Goal: Task Accomplishment & Management: Complete application form

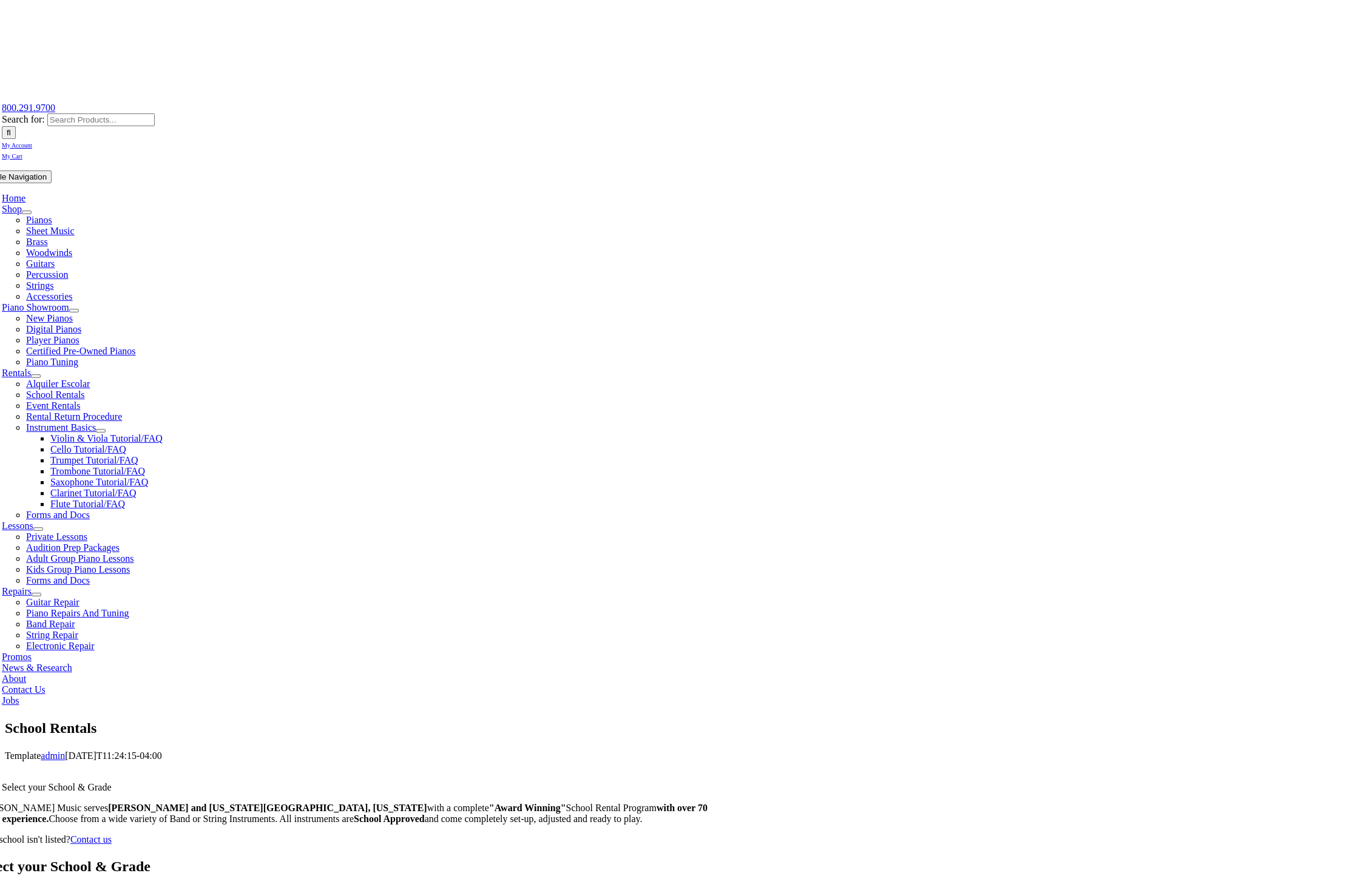
scroll to position [93, 0]
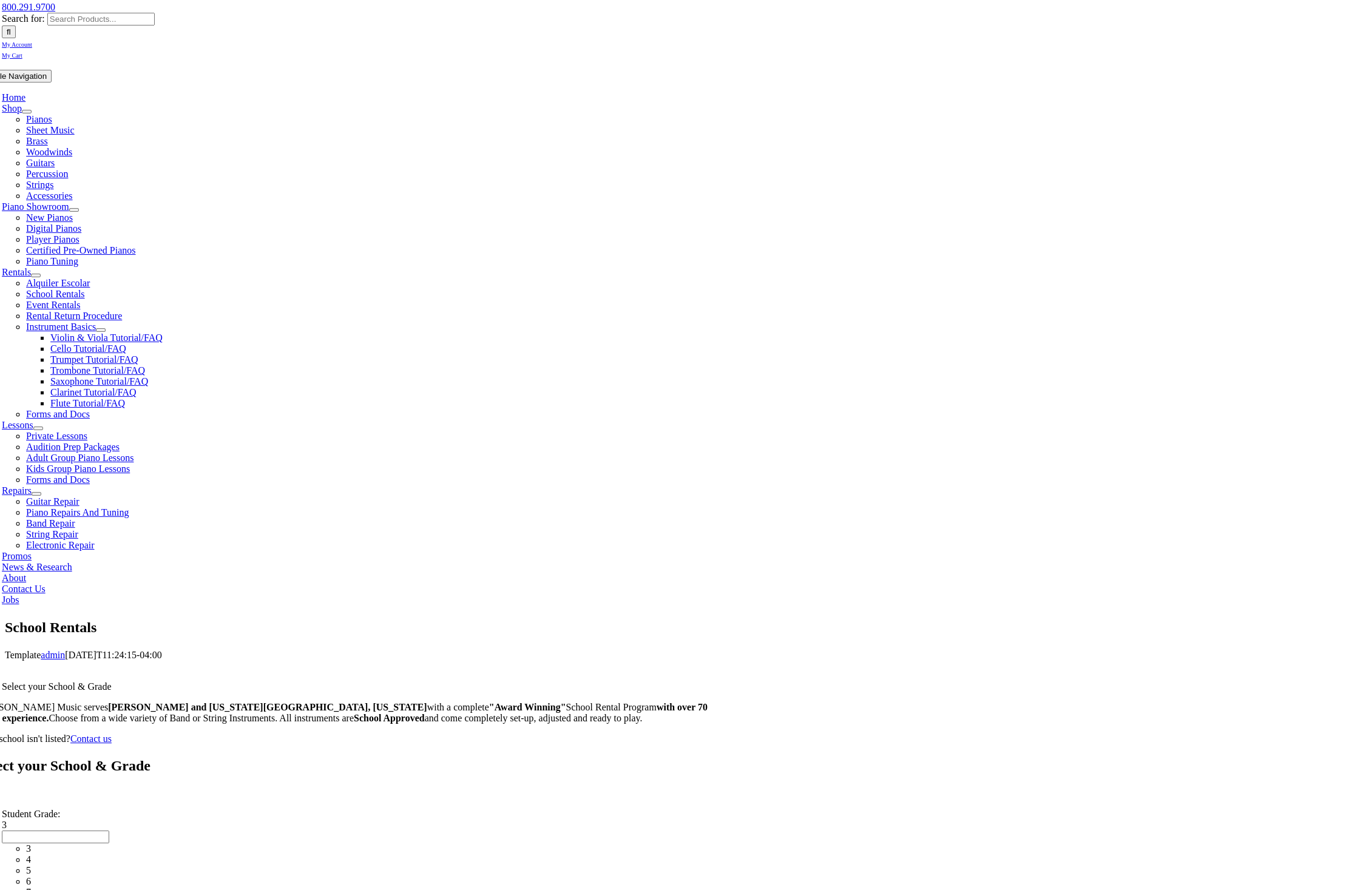
scroll to position [2065, 0]
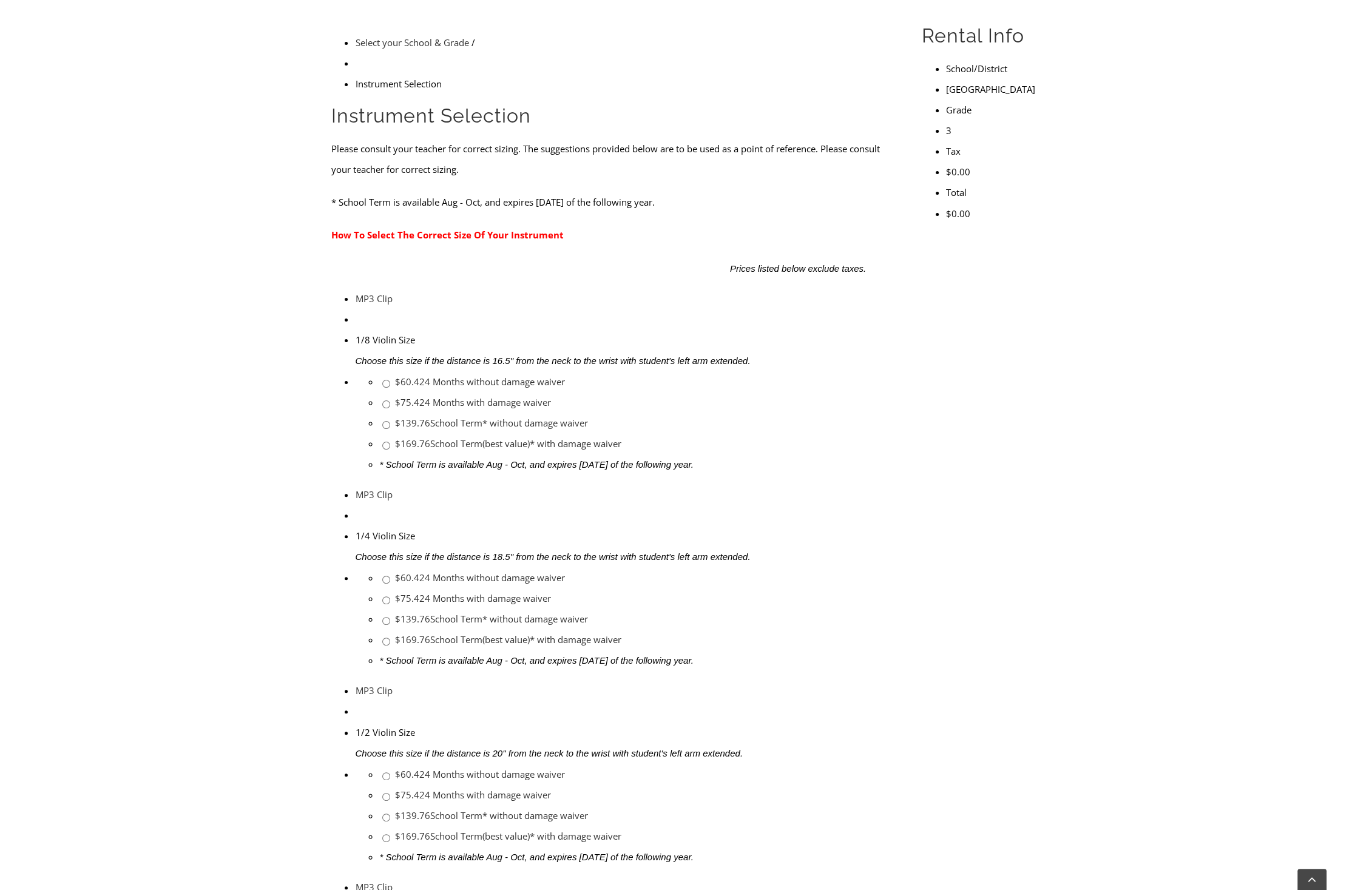
scroll to position [364, 0]
